Goal: Navigation & Orientation: Locate item on page

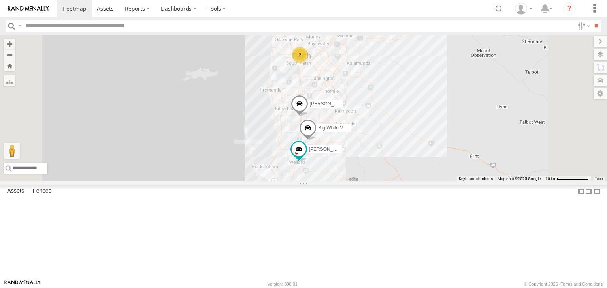
click at [0, 0] on div "Tyler V7" at bounding box center [0, 0] width 0 height 0
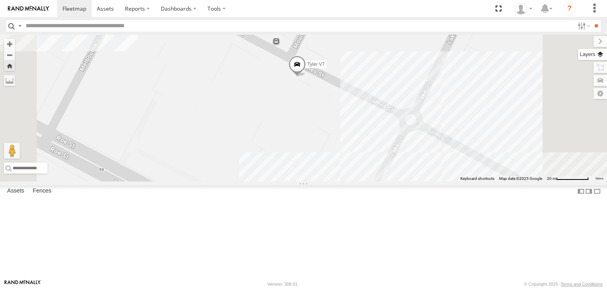
click at [602, 53] on label at bounding box center [592, 54] width 29 height 11
click at [0, 0] on span "Basemaps" at bounding box center [0, 0] width 0 height 0
click at [0, 0] on span "Satellite + Roadmap" at bounding box center [0, 0] width 0 height 0
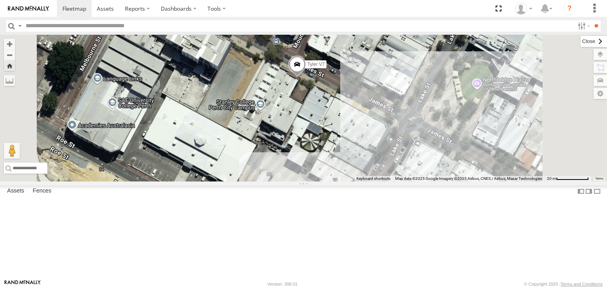
click at [580, 43] on label at bounding box center [593, 41] width 26 height 11
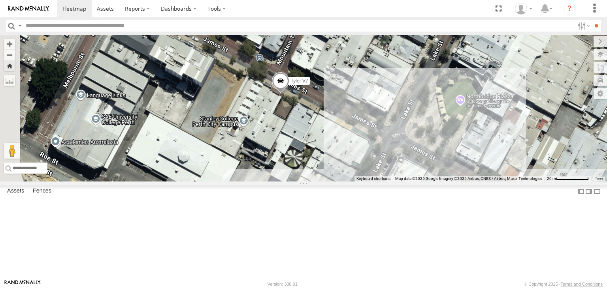
drag, startPoint x: 509, startPoint y: 157, endPoint x: 491, endPoint y: 172, distance: 23.0
click at [491, 172] on div "Tyler V7" at bounding box center [303, 108] width 607 height 147
